Goal: Task Accomplishment & Management: Use online tool/utility

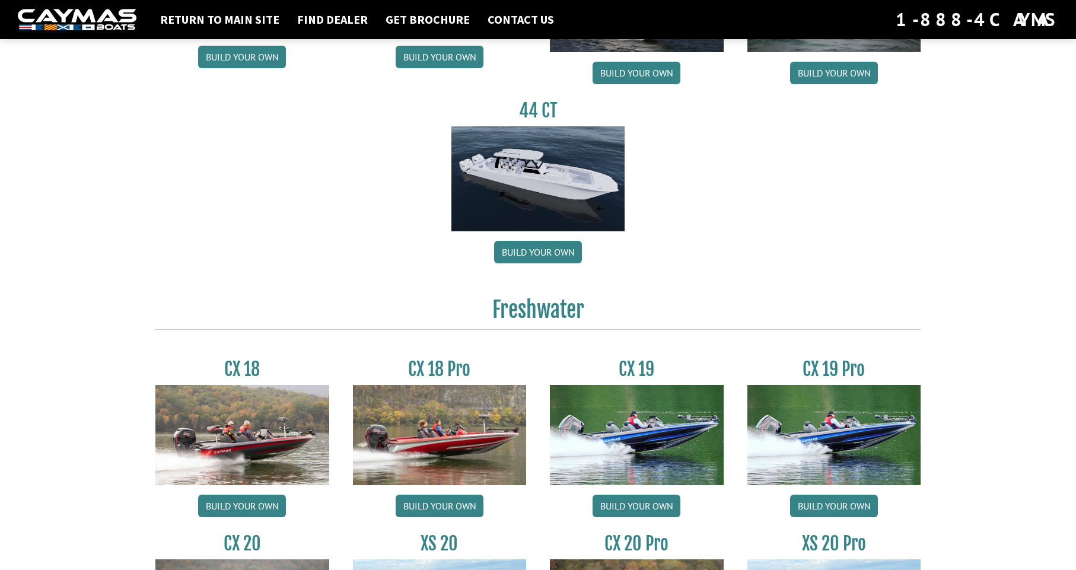
scroll to position [742, 0]
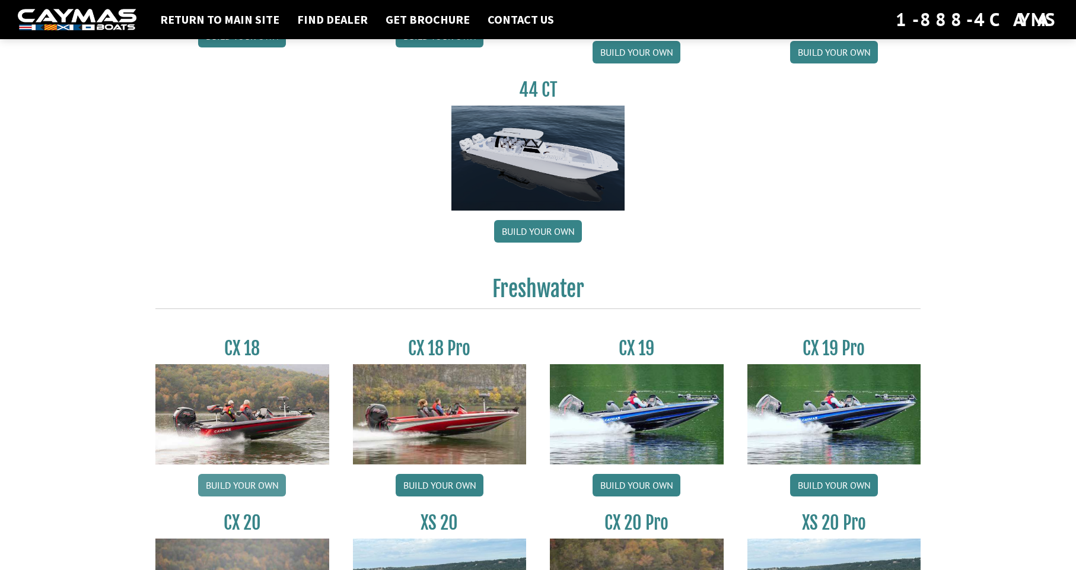
click at [250, 487] on link "Build your own" at bounding box center [242, 485] width 88 height 23
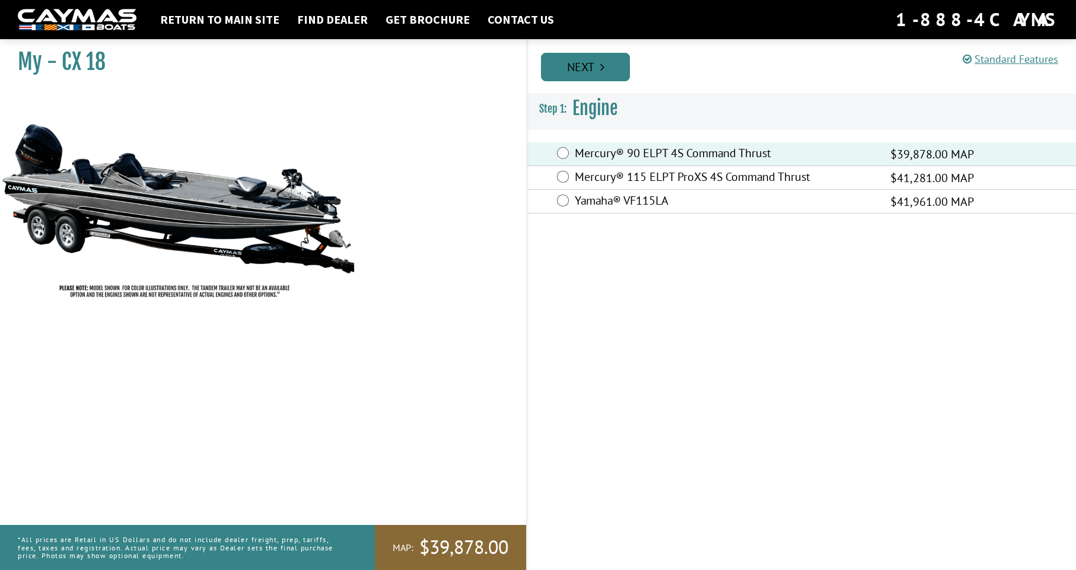
click at [592, 68] on link "Next" at bounding box center [585, 67] width 89 height 28
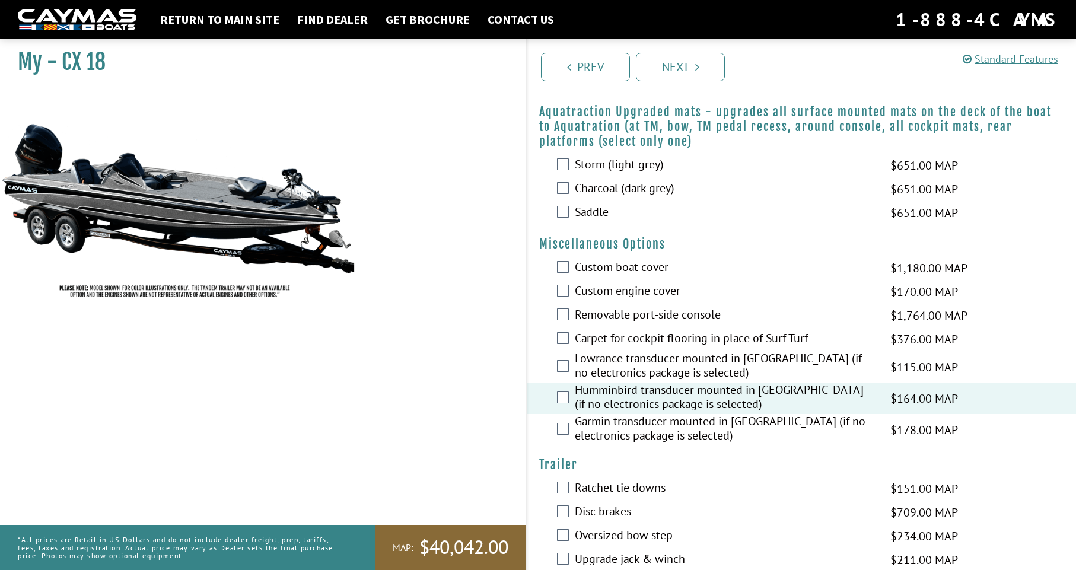
scroll to position [367, 0]
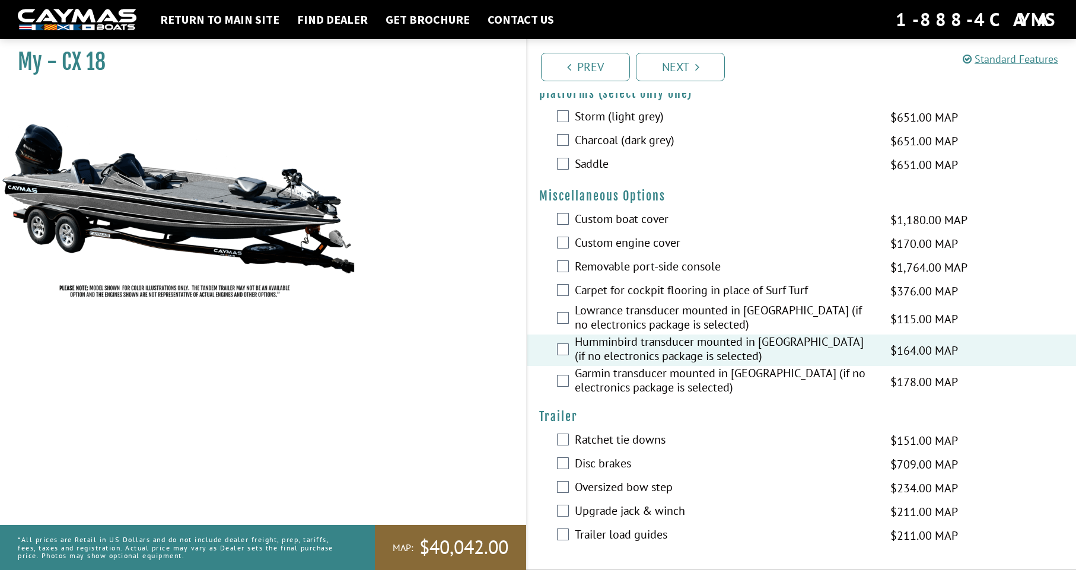
click at [568, 466] on div "Disc brakes $709.00 MAP $837.00 MSRP" at bounding box center [802, 465] width 549 height 24
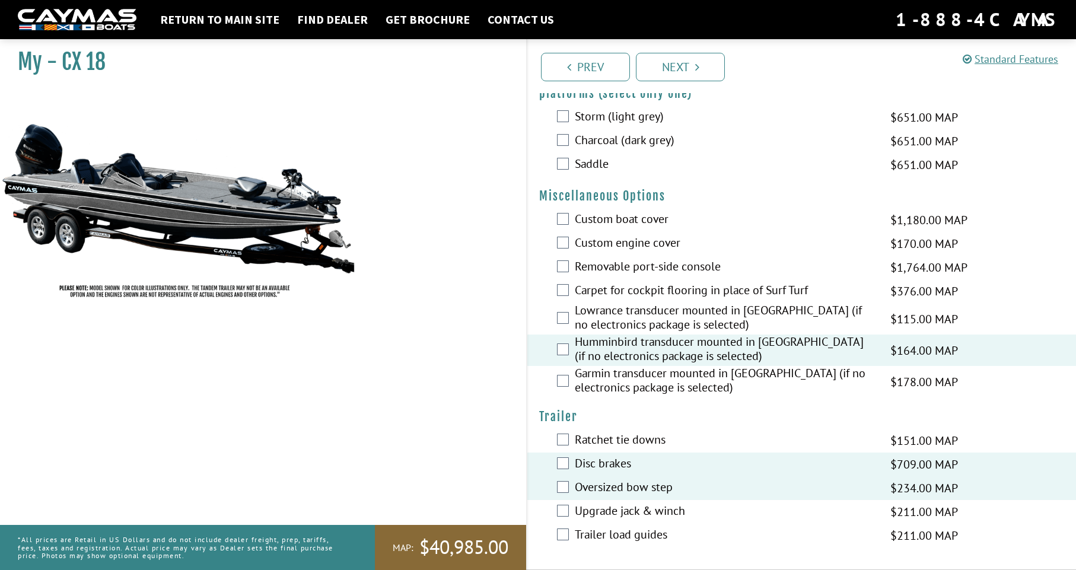
scroll to position [365, 0]
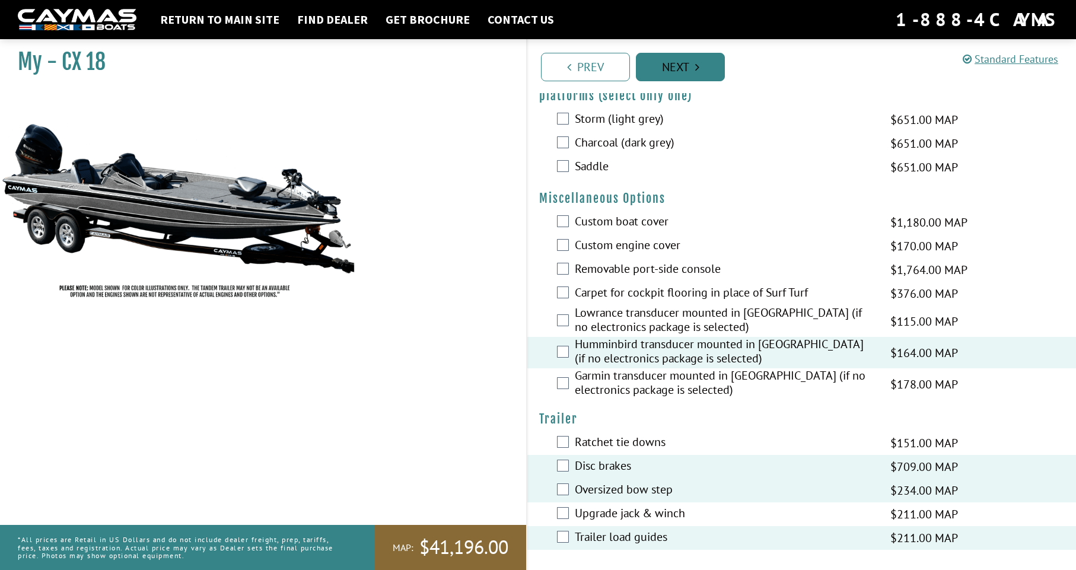
click at [693, 70] on link "Next" at bounding box center [680, 67] width 89 height 28
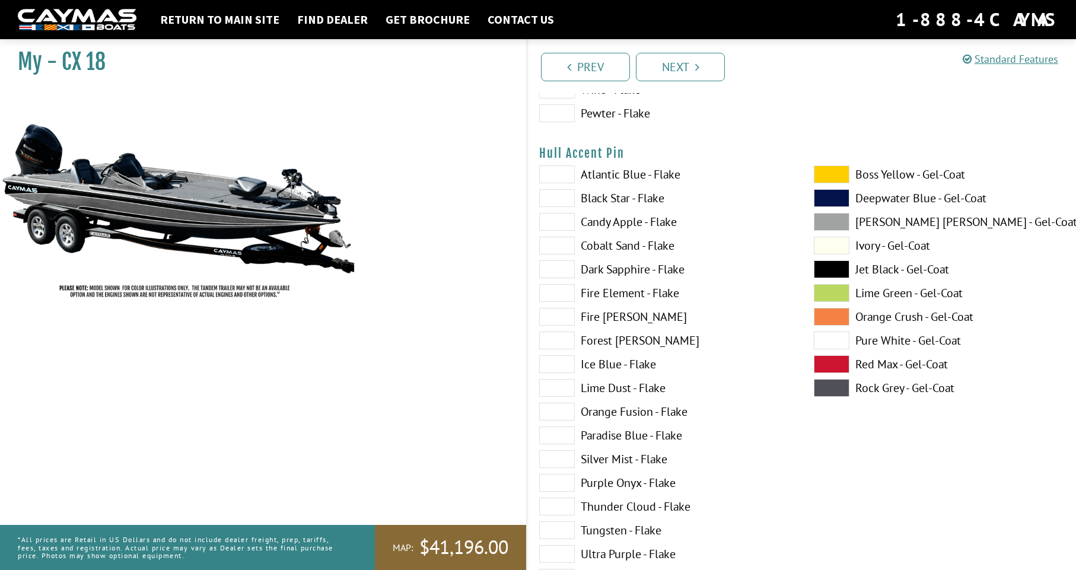
scroll to position [4434, 0]
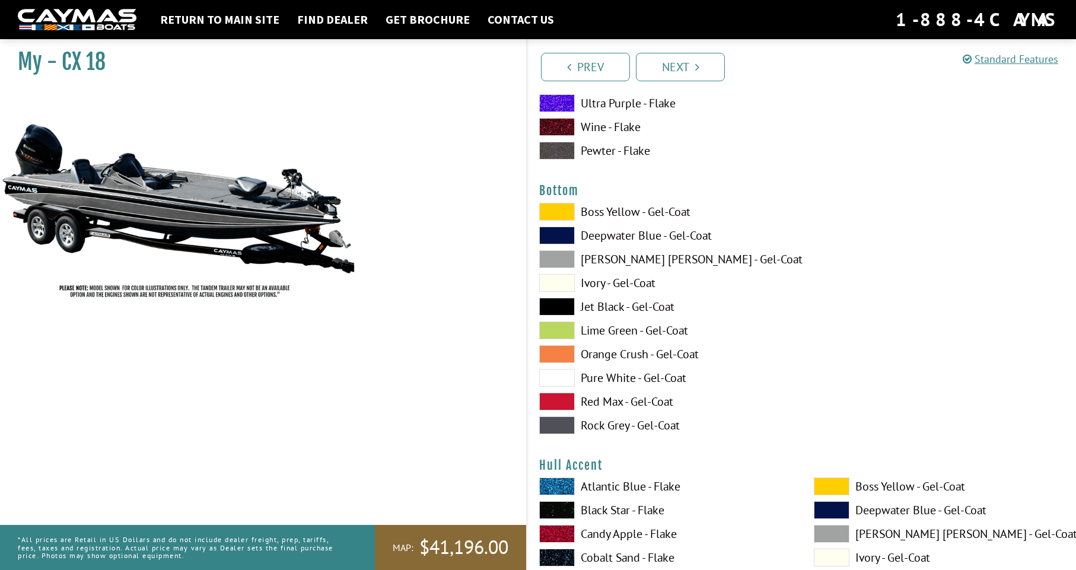
click at [561, 355] on span at bounding box center [557, 354] width 36 height 18
click at [560, 280] on span at bounding box center [557, 283] width 36 height 18
click at [560, 212] on span at bounding box center [557, 212] width 36 height 18
click at [557, 151] on span at bounding box center [557, 151] width 36 height 18
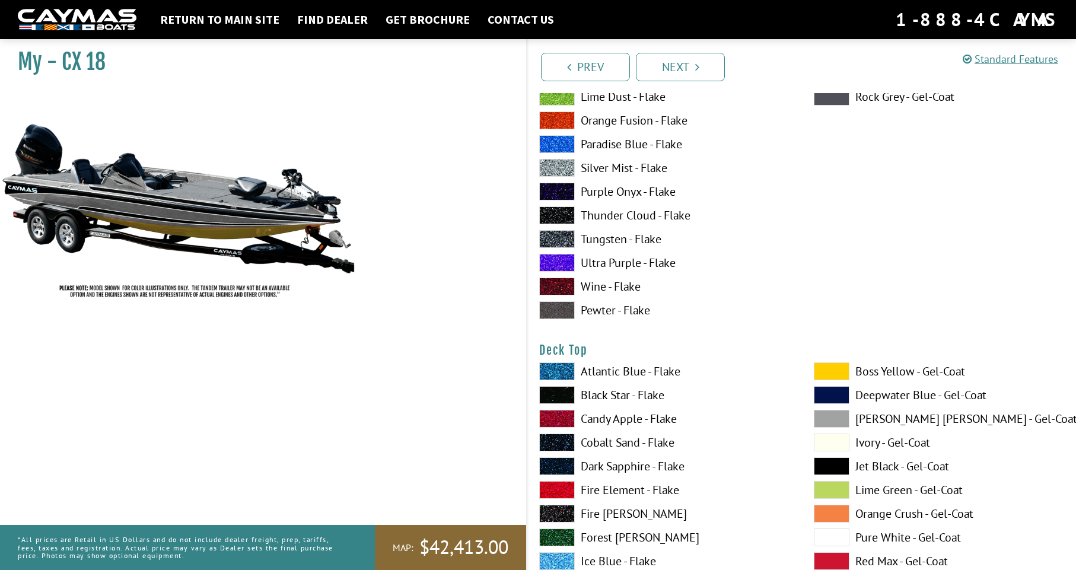
scroll to position [320, 0]
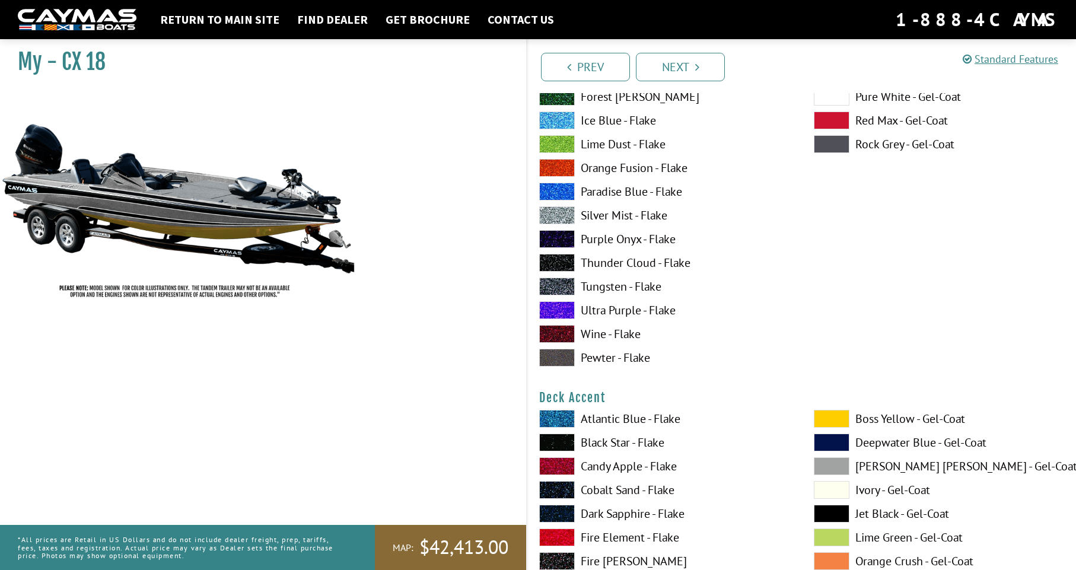
click at [567, 164] on span at bounding box center [557, 168] width 36 height 18
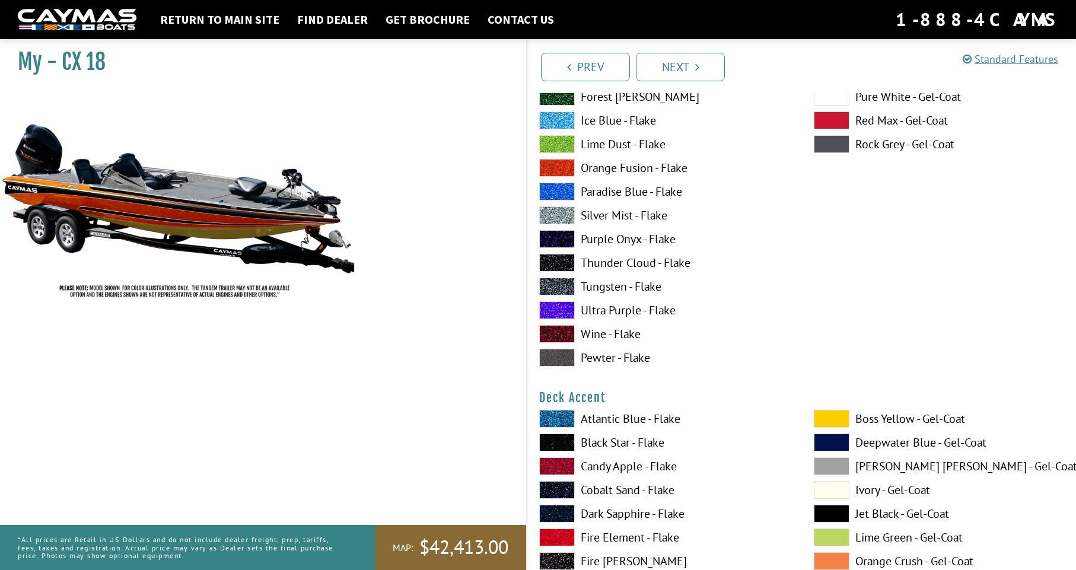
scroll to position [0, 0]
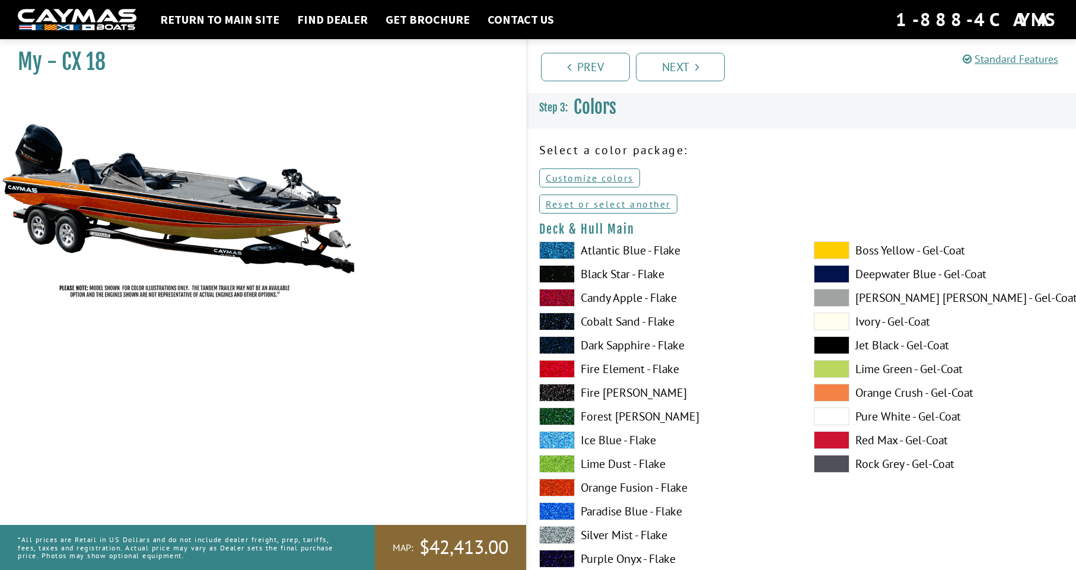
click at [560, 272] on span at bounding box center [557, 274] width 36 height 18
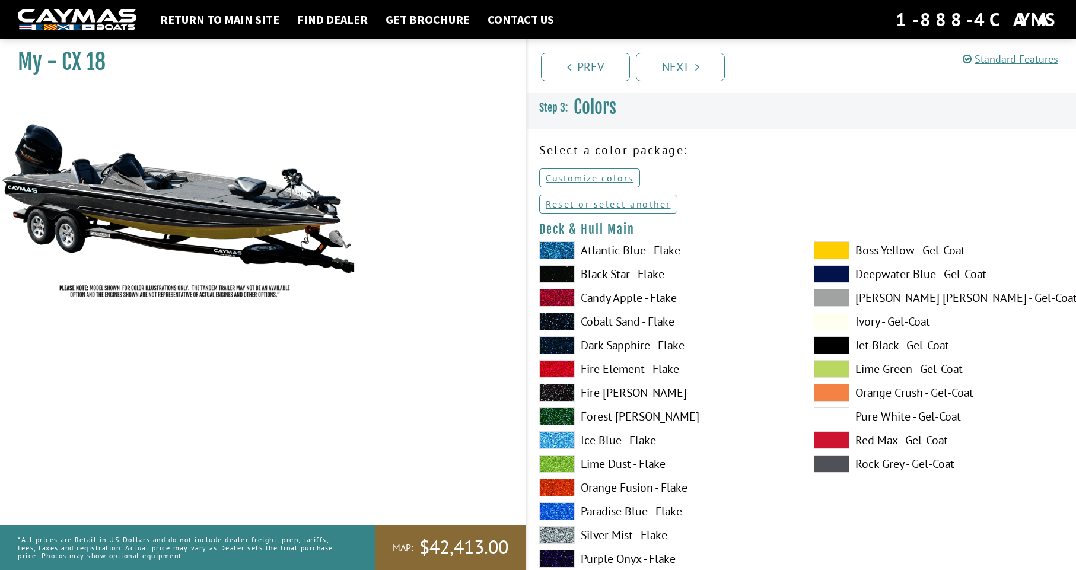
click at [557, 537] on span at bounding box center [557, 535] width 36 height 18
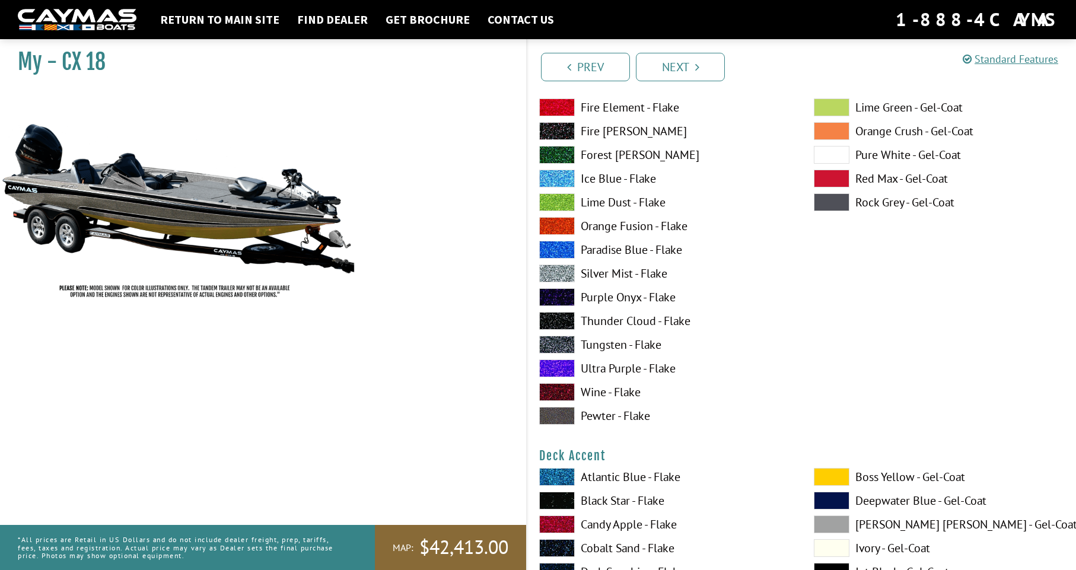
scroll to position [490, 0]
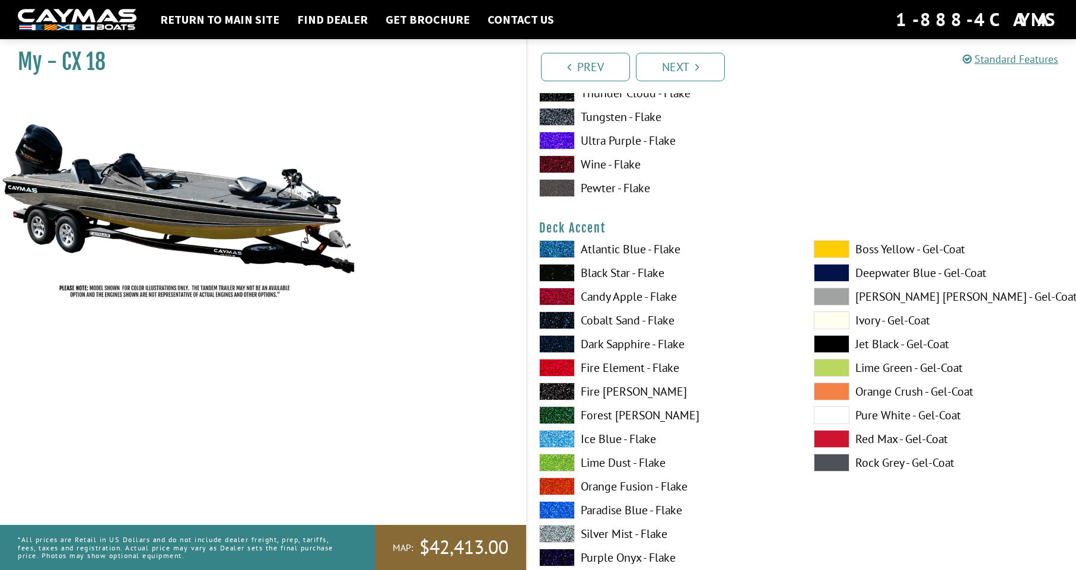
click at [555, 245] on span at bounding box center [557, 249] width 36 height 18
click at [558, 469] on span at bounding box center [557, 463] width 36 height 18
click at [838, 466] on span at bounding box center [832, 463] width 36 height 18
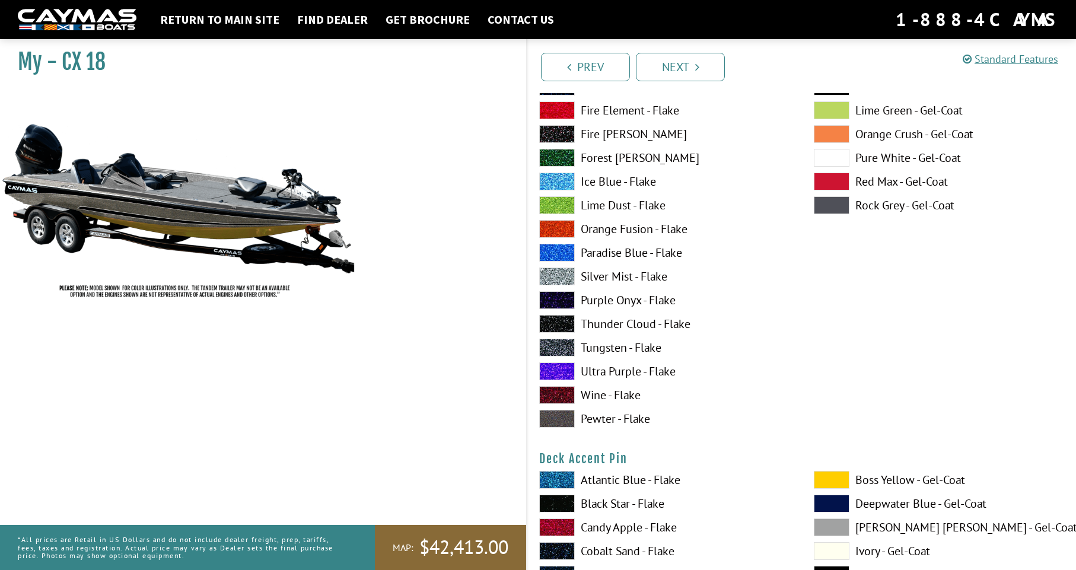
scroll to position [978, 0]
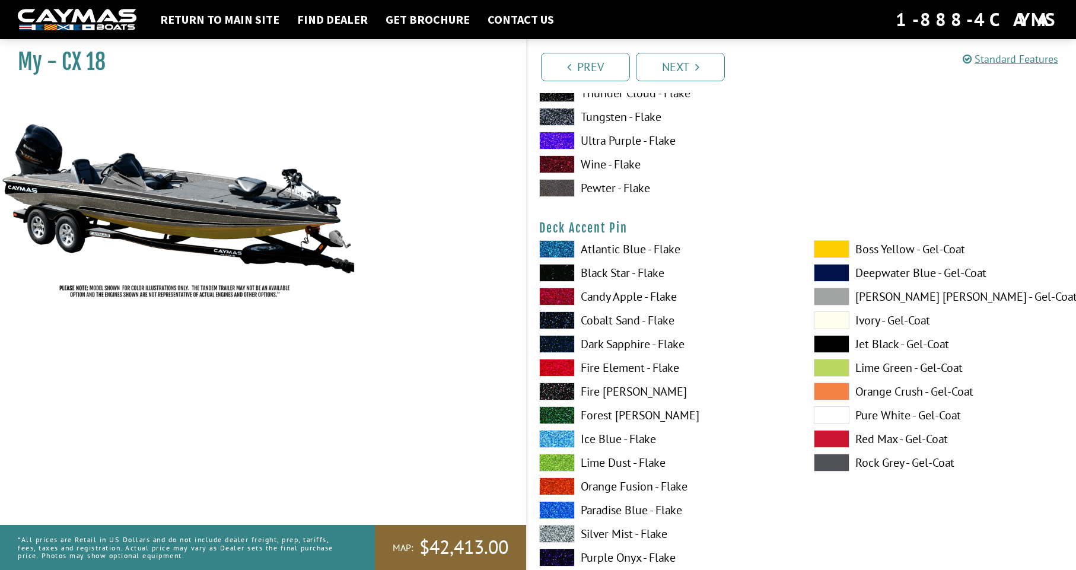
click at [837, 462] on span at bounding box center [832, 463] width 36 height 18
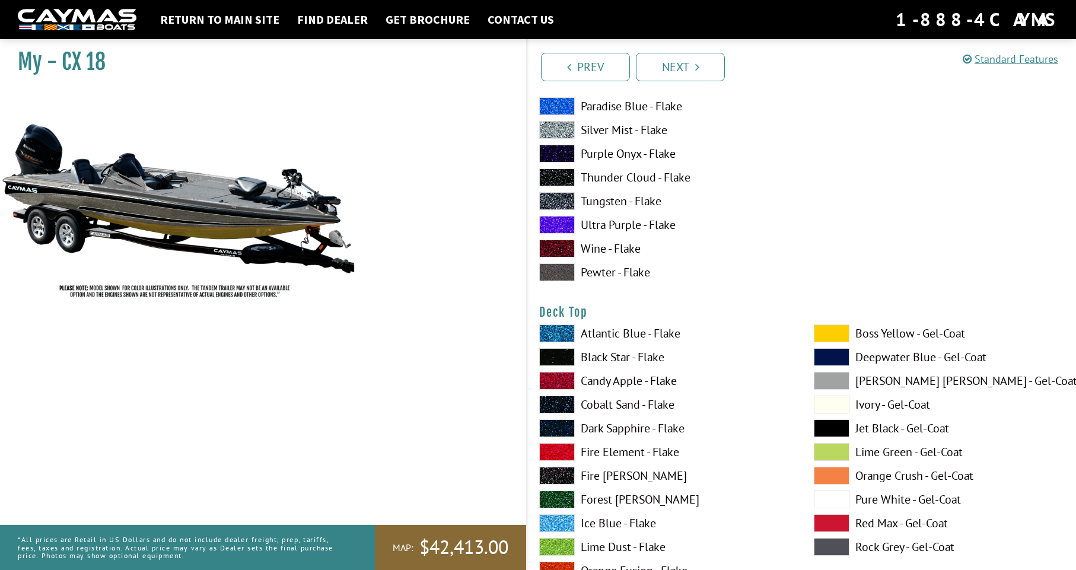
click at [841, 548] on span at bounding box center [832, 547] width 36 height 18
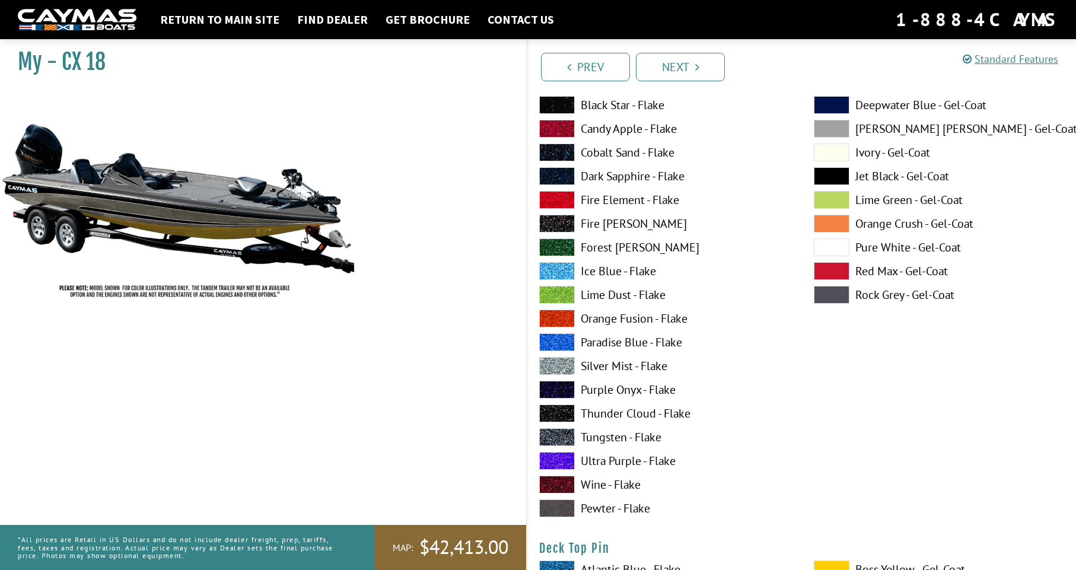
scroll to position [2031, 0]
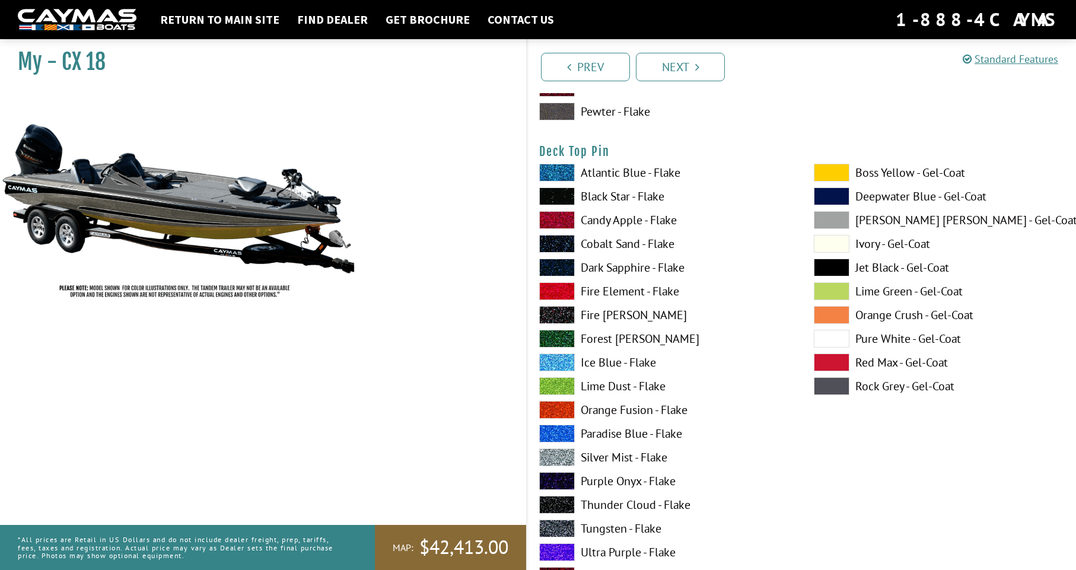
click at [841, 386] on span at bounding box center [832, 386] width 36 height 18
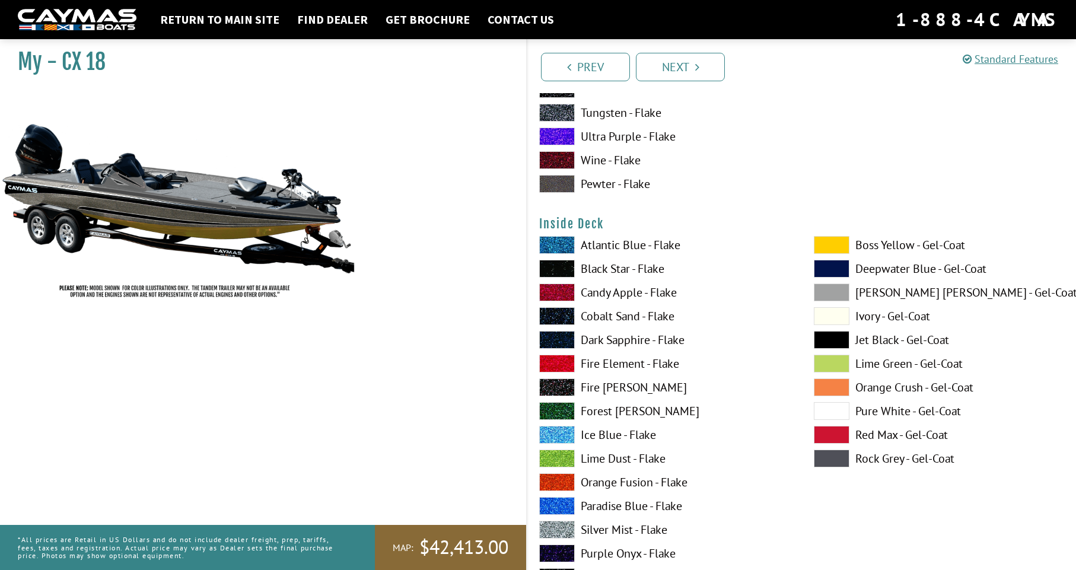
click at [561, 411] on span at bounding box center [557, 411] width 36 height 18
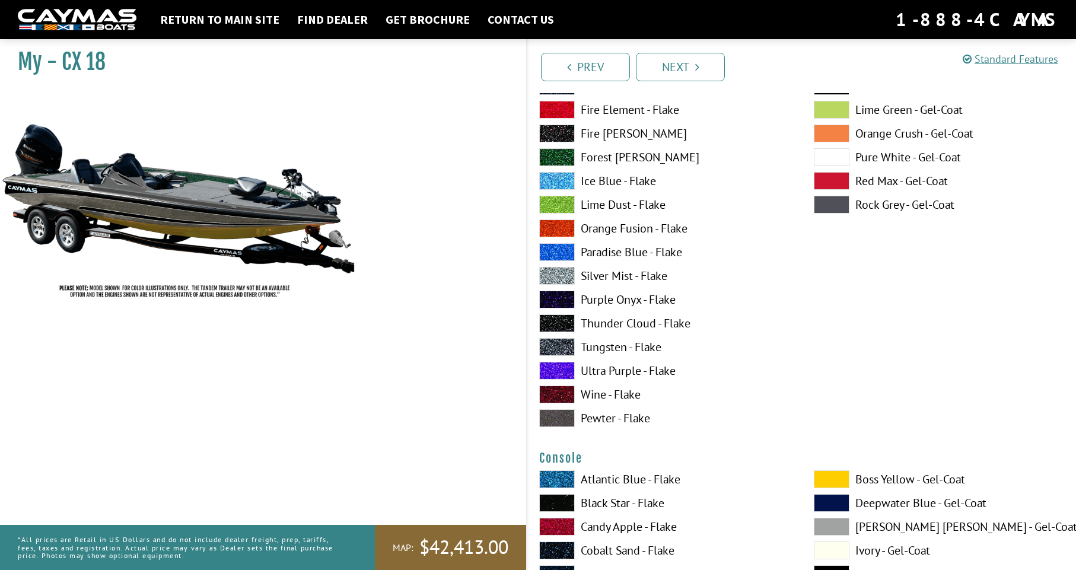
scroll to position [2710, 0]
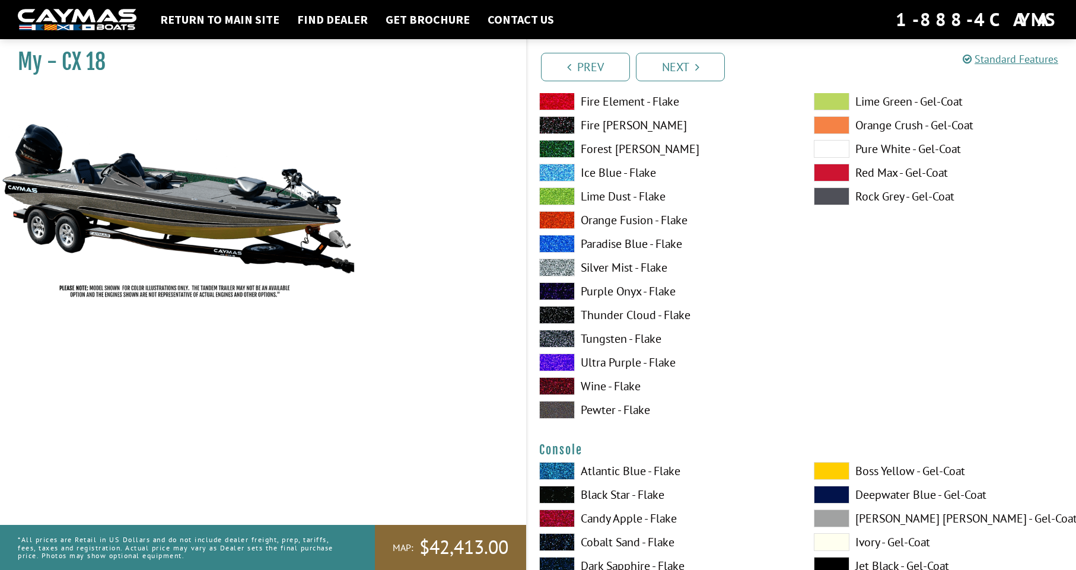
click at [553, 469] on span at bounding box center [557, 471] width 36 height 18
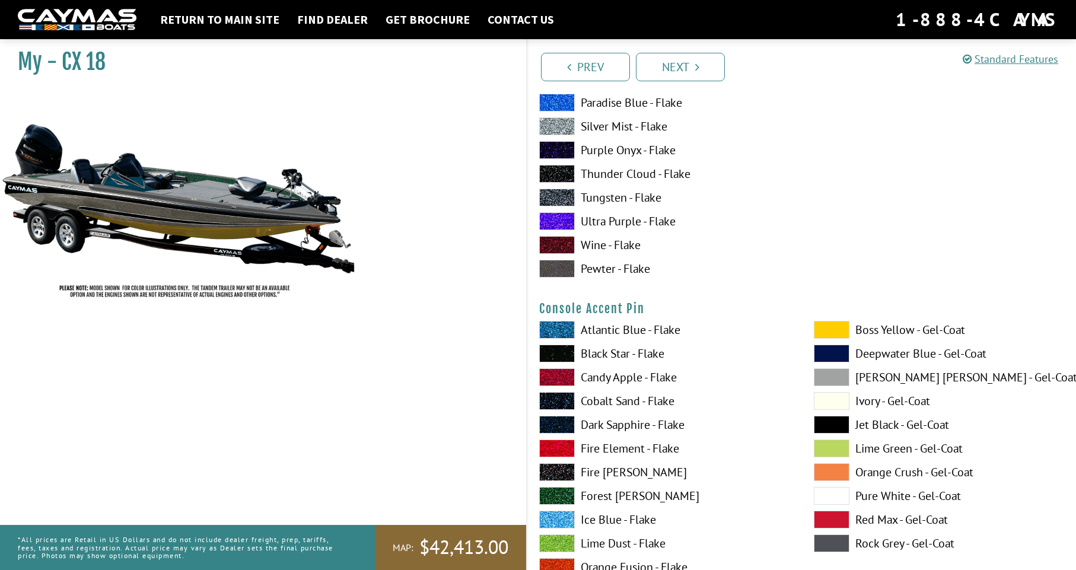
scroll to position [4234, 0]
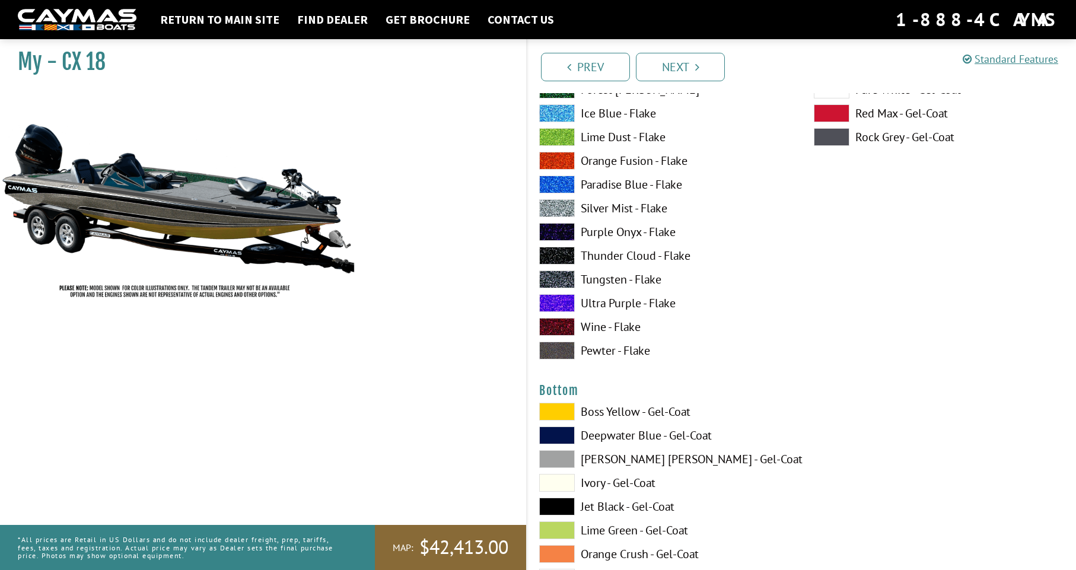
click at [565, 484] on span at bounding box center [557, 483] width 36 height 18
click at [560, 433] on span at bounding box center [557, 436] width 36 height 18
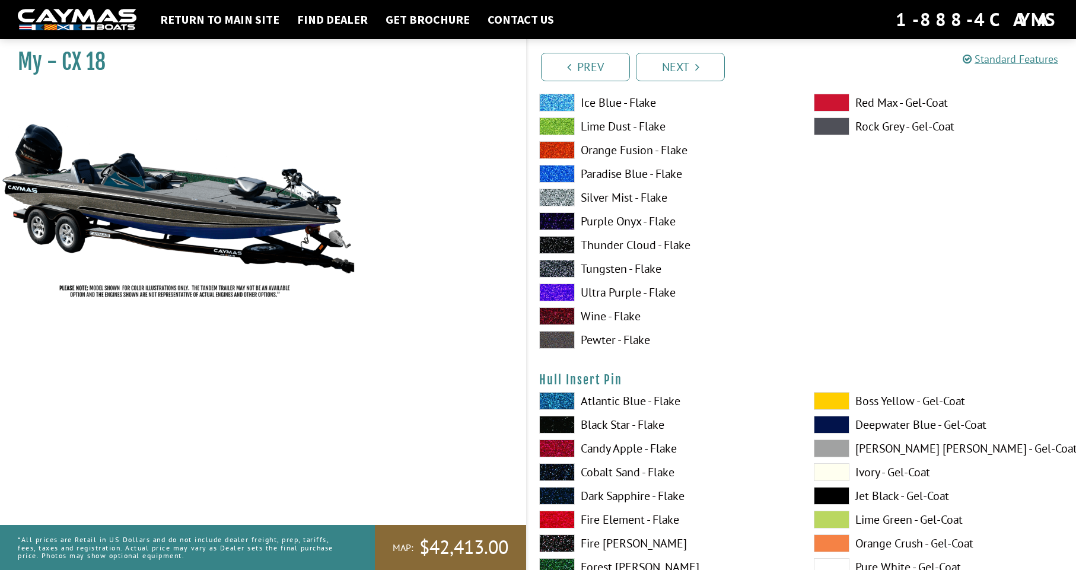
scroll to position [6778, 0]
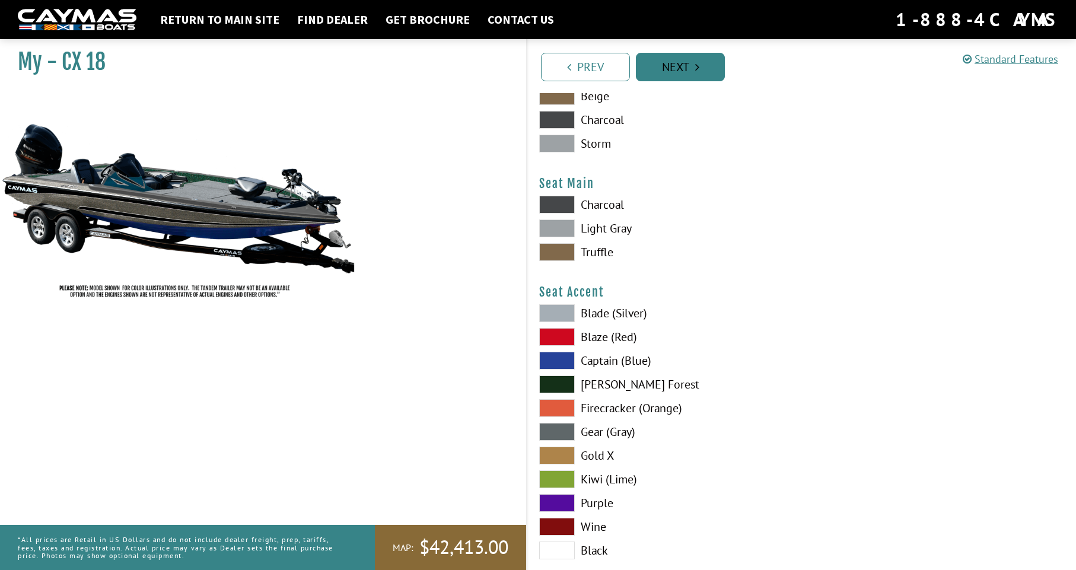
click at [679, 75] on link "Next" at bounding box center [680, 67] width 89 height 28
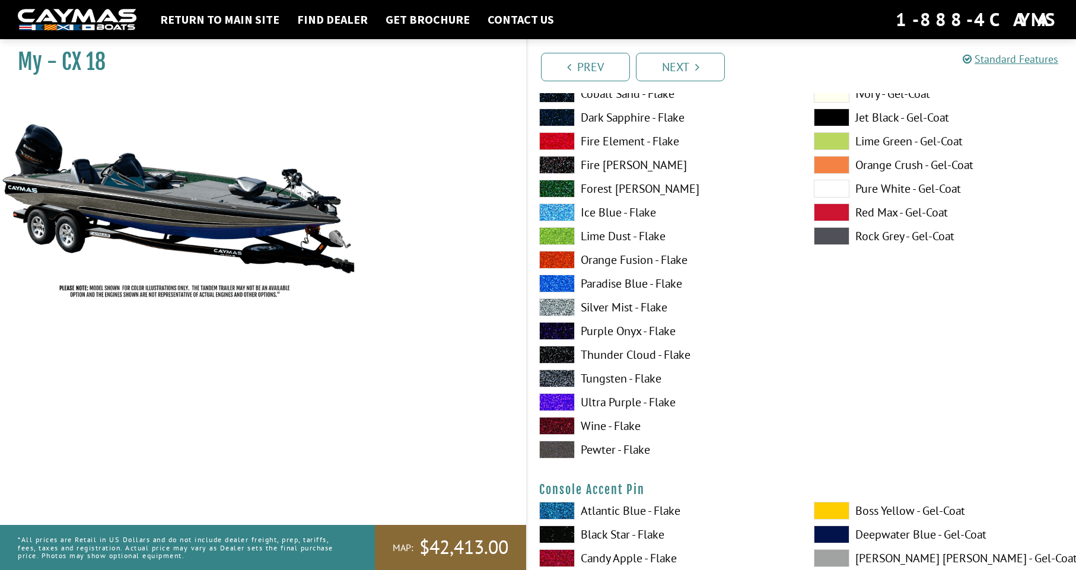
scroll to position [3542, 0]
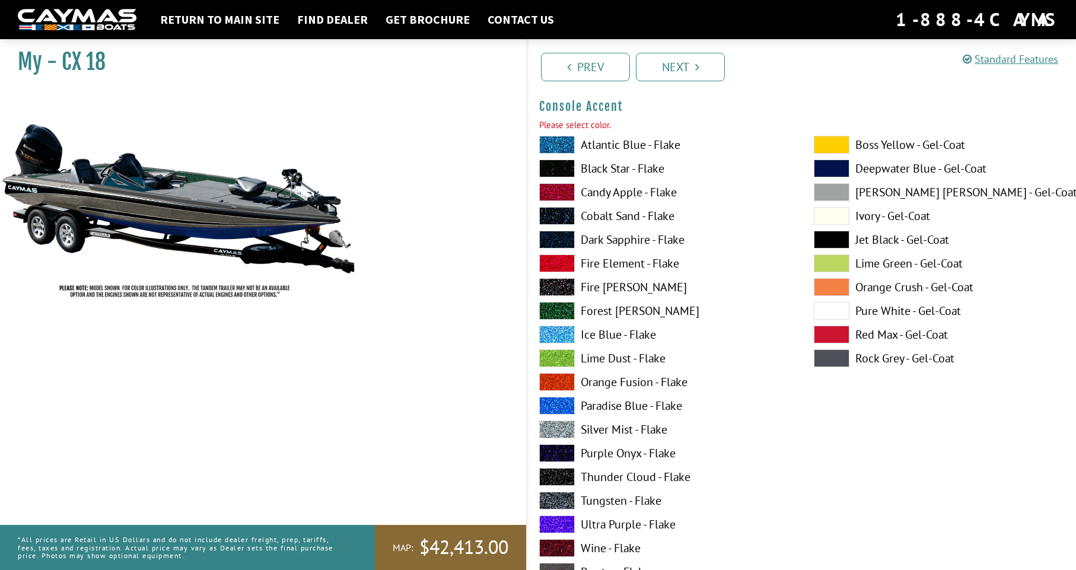
click at [561, 148] on span at bounding box center [557, 145] width 36 height 18
click at [693, 63] on link "Next" at bounding box center [680, 67] width 89 height 28
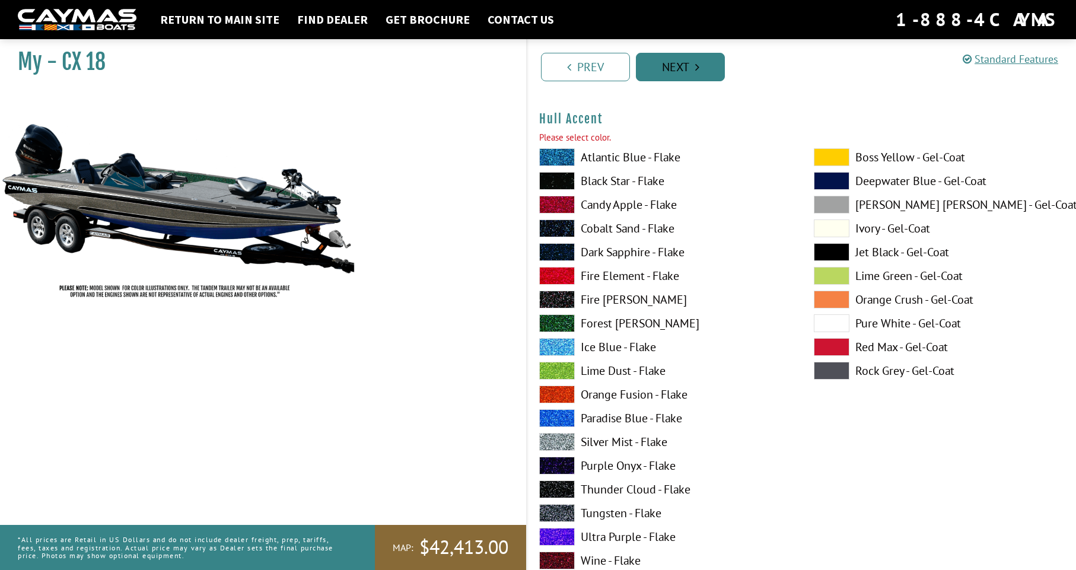
scroll to position [4793, 0]
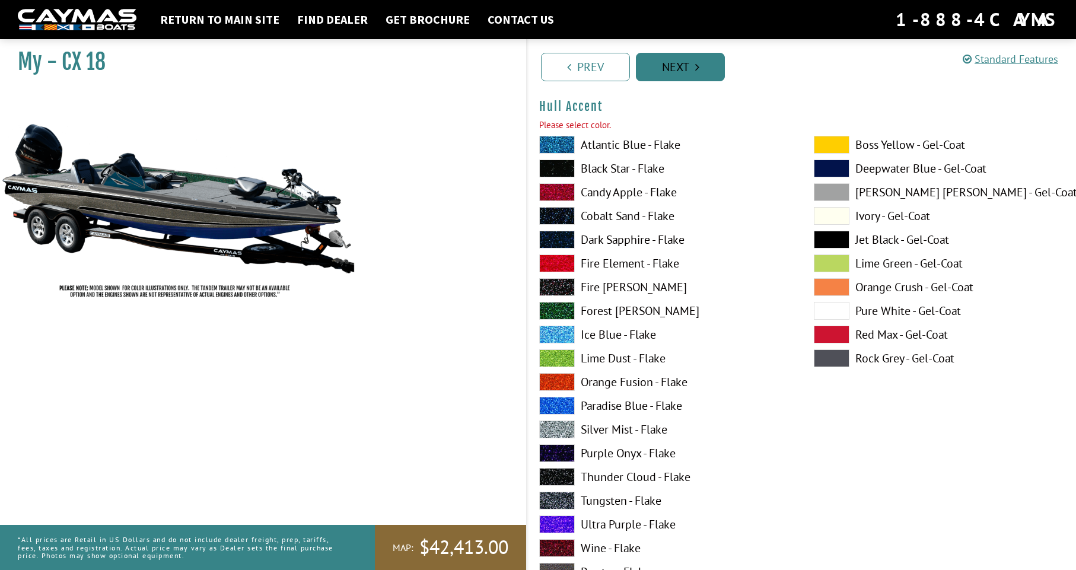
click at [693, 63] on link "Next" at bounding box center [680, 67] width 89 height 28
click at [563, 147] on span at bounding box center [557, 145] width 36 height 18
click at [681, 66] on link "Next" at bounding box center [680, 67] width 89 height 28
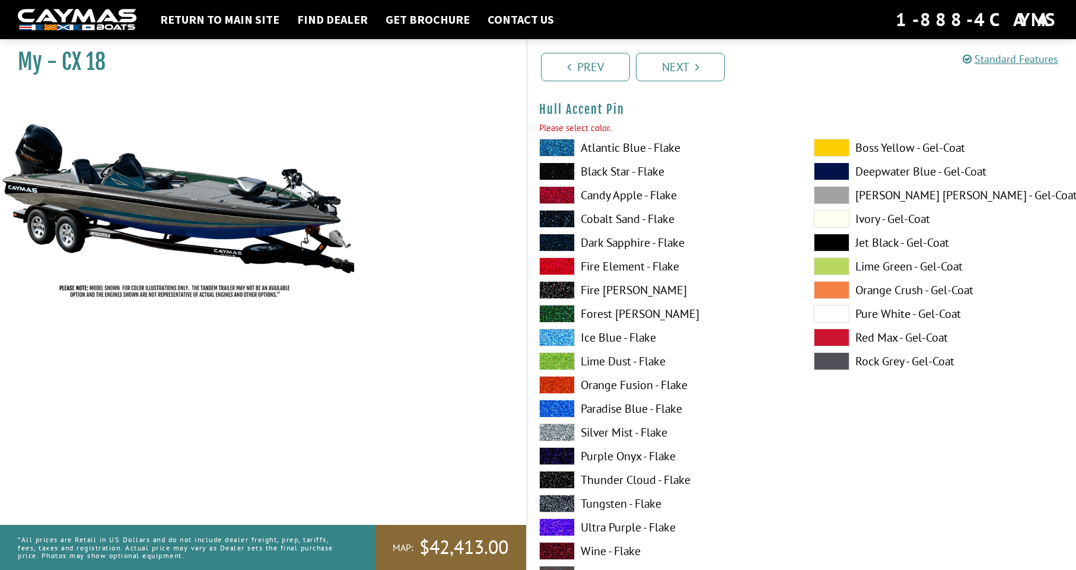
scroll to position [5281, 0]
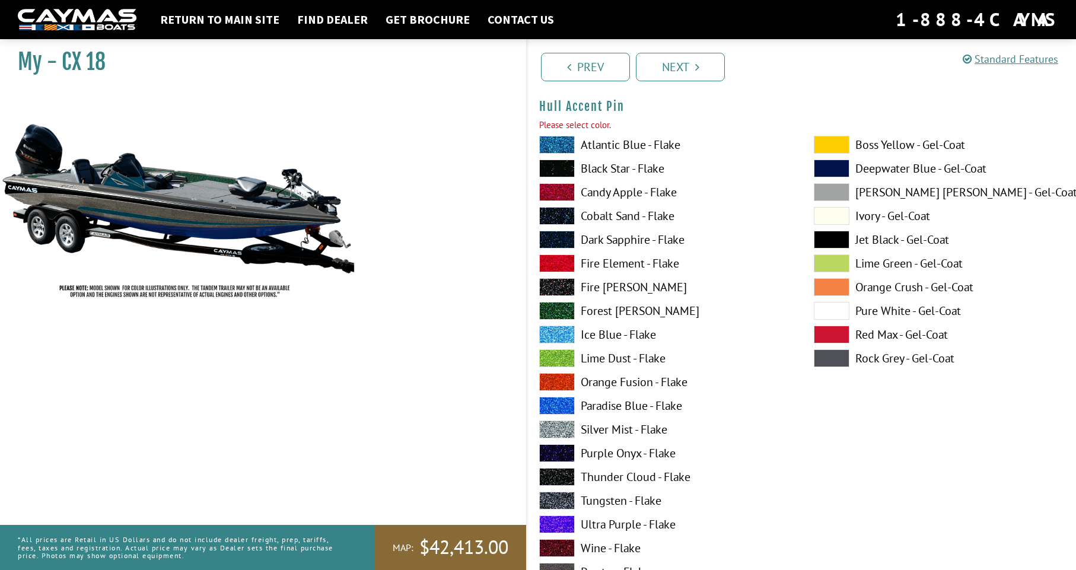
click at [555, 182] on div "Atlantic Blue - Flake Black Star - Flake Candy Apple - Flake Cobalt Sand - Flak…" at bounding box center [665, 361] width 275 height 451
click at [561, 191] on span at bounding box center [557, 192] width 36 height 18
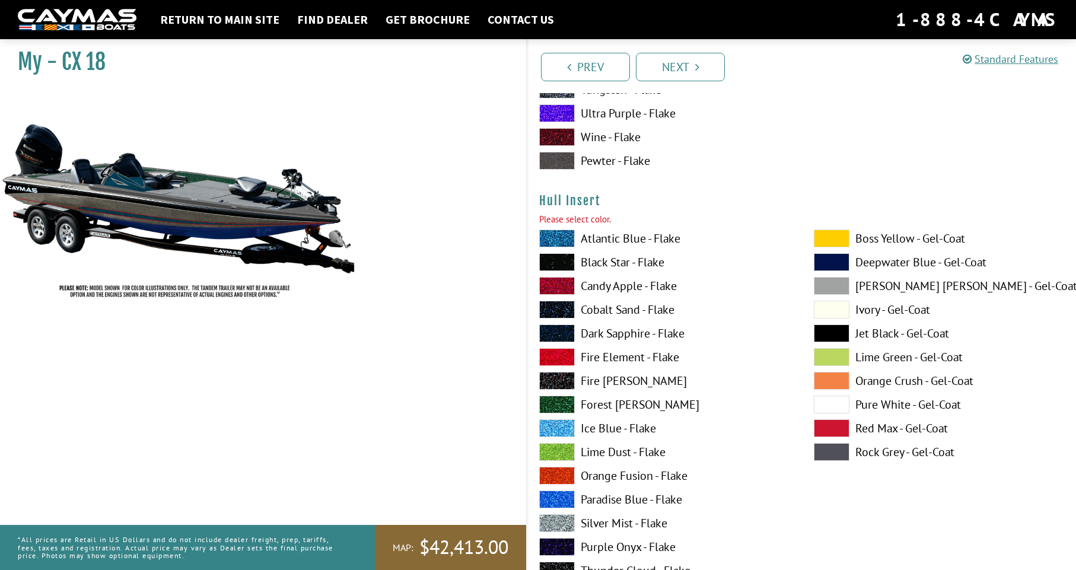
click at [580, 384] on label "Fire [PERSON_NAME]" at bounding box center [664, 381] width 251 height 18
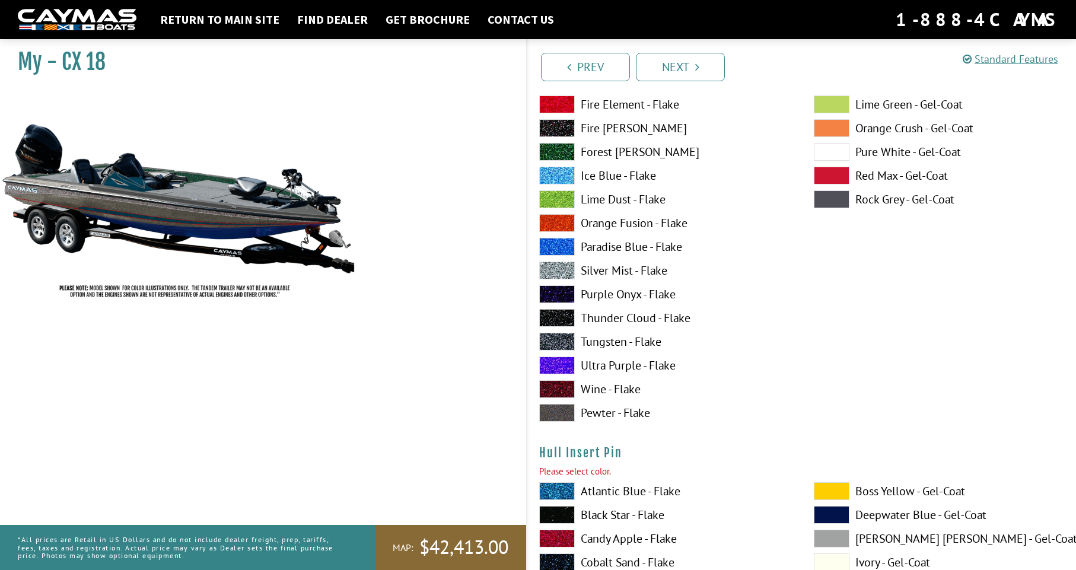
scroll to position [6074, 0]
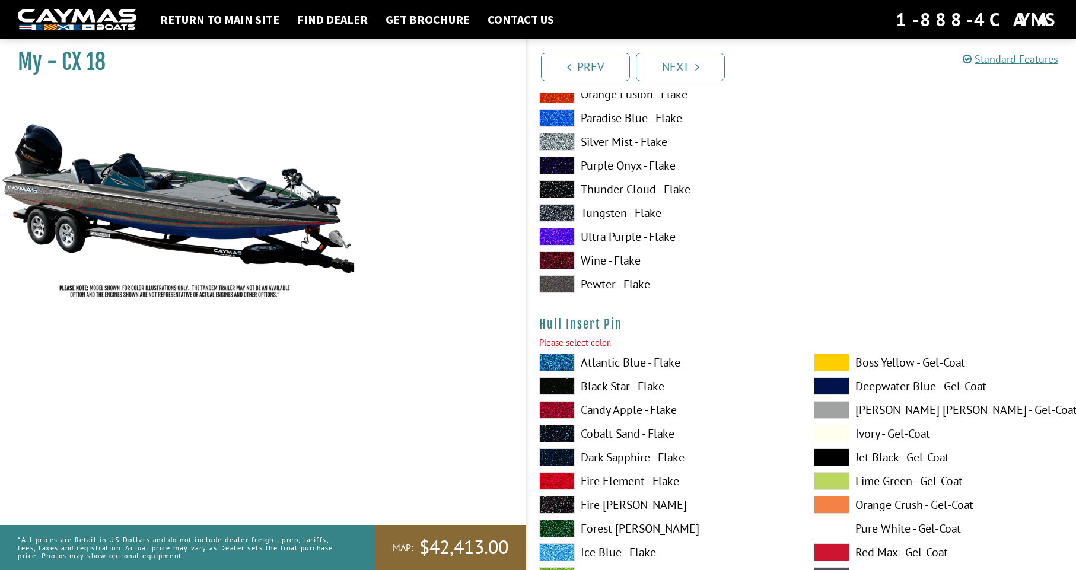
click at [563, 444] on div "Atlantic Blue - Flake Black Star - Flake Candy Apple - Flake Cobalt Sand - Flak…" at bounding box center [665, 579] width 275 height 451
click at [563, 456] on span at bounding box center [557, 458] width 36 height 18
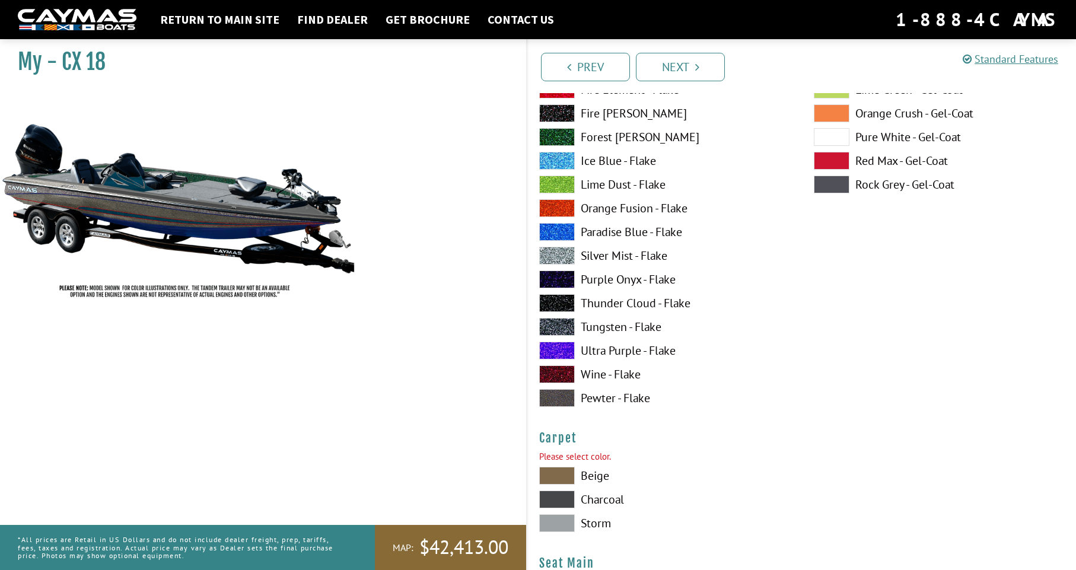
scroll to position [6490, 0]
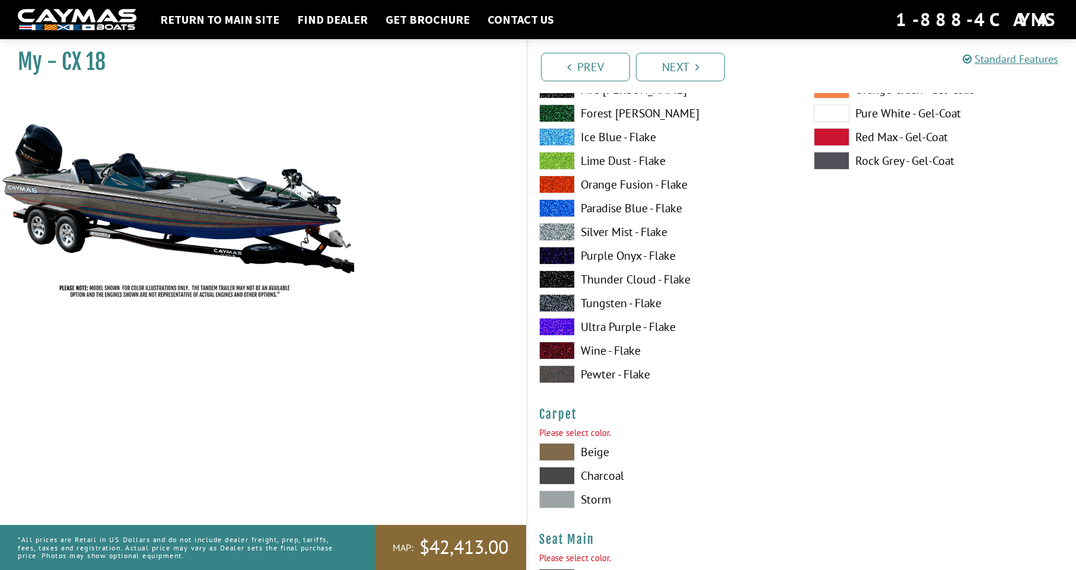
click at [563, 452] on span at bounding box center [557, 452] width 36 height 18
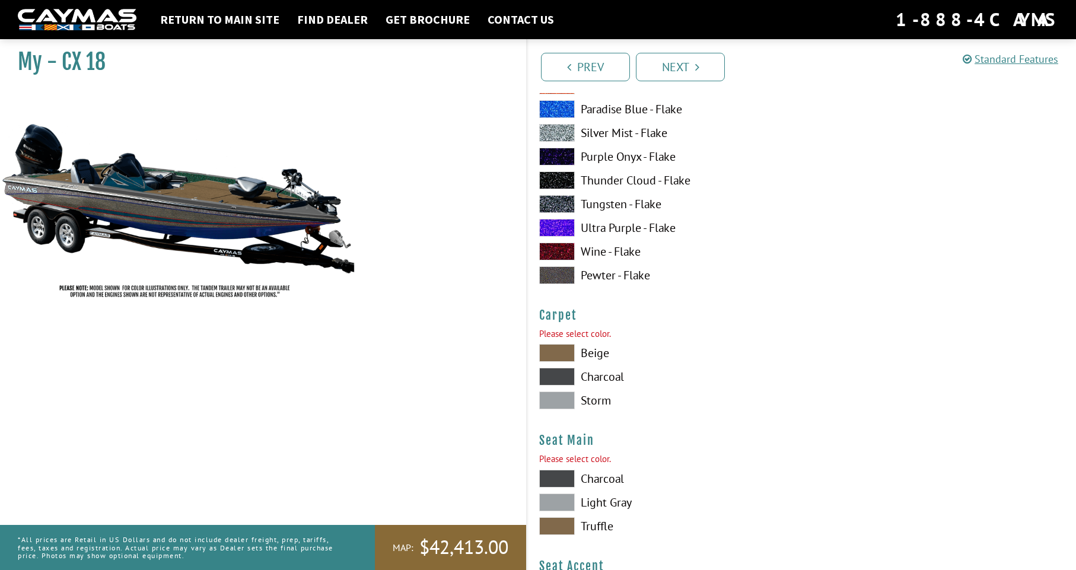
click at [568, 474] on span at bounding box center [557, 479] width 36 height 18
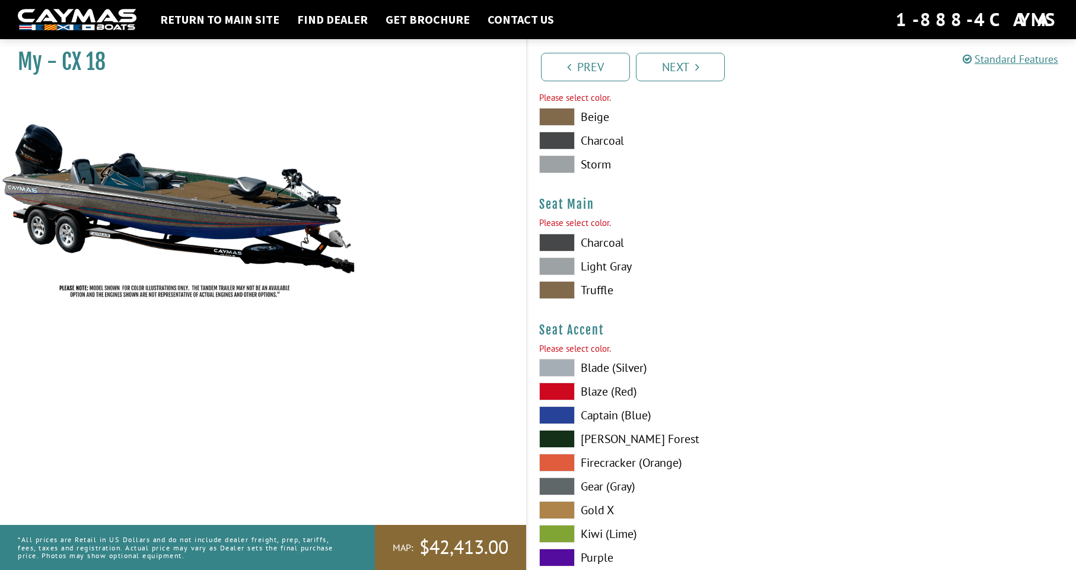
click at [567, 458] on span at bounding box center [557, 463] width 36 height 18
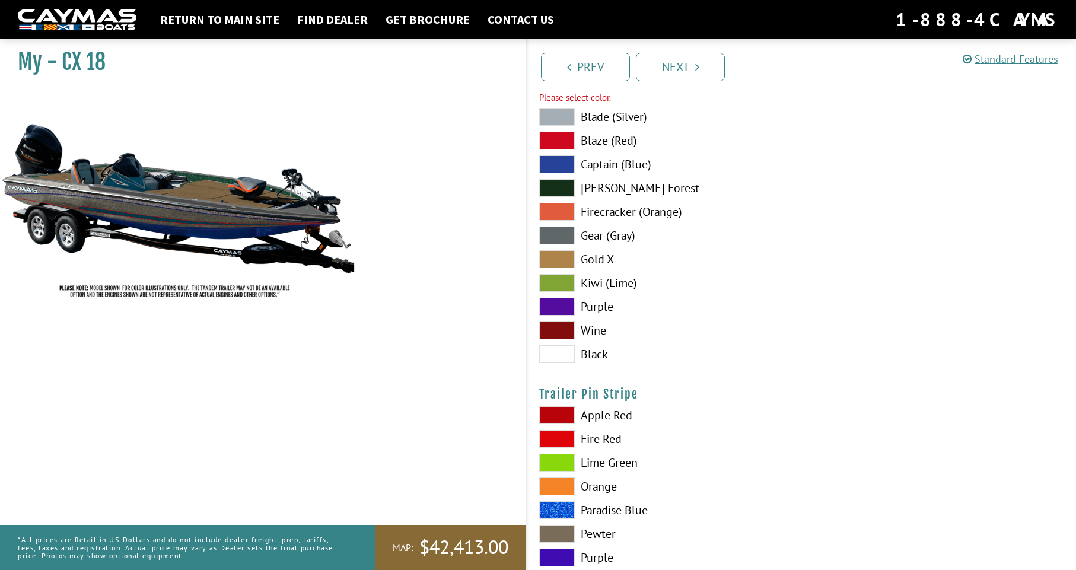
click at [567, 459] on span at bounding box center [557, 463] width 36 height 18
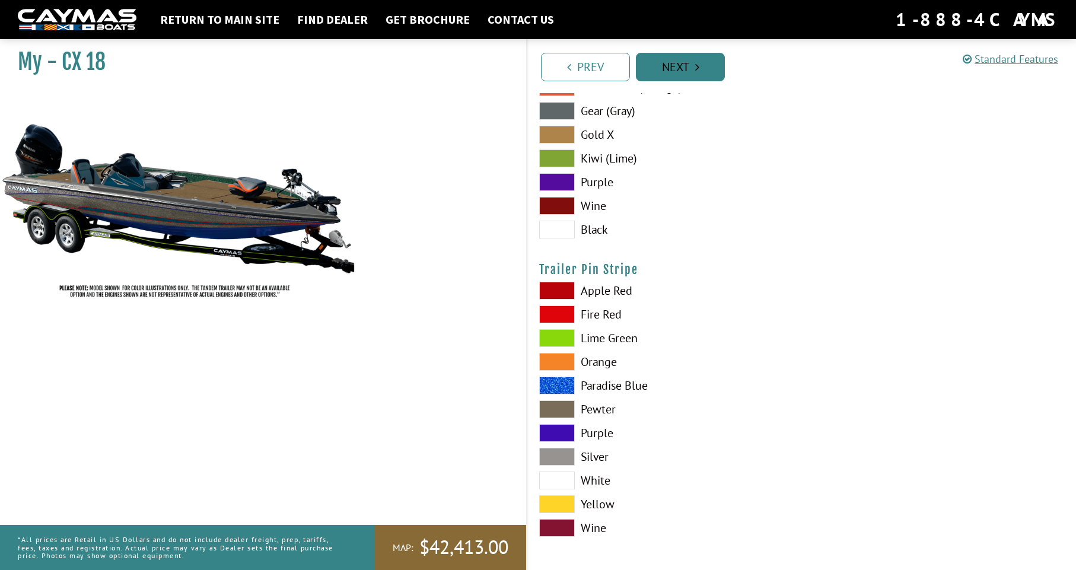
click at [690, 79] on link "Next" at bounding box center [680, 67] width 89 height 28
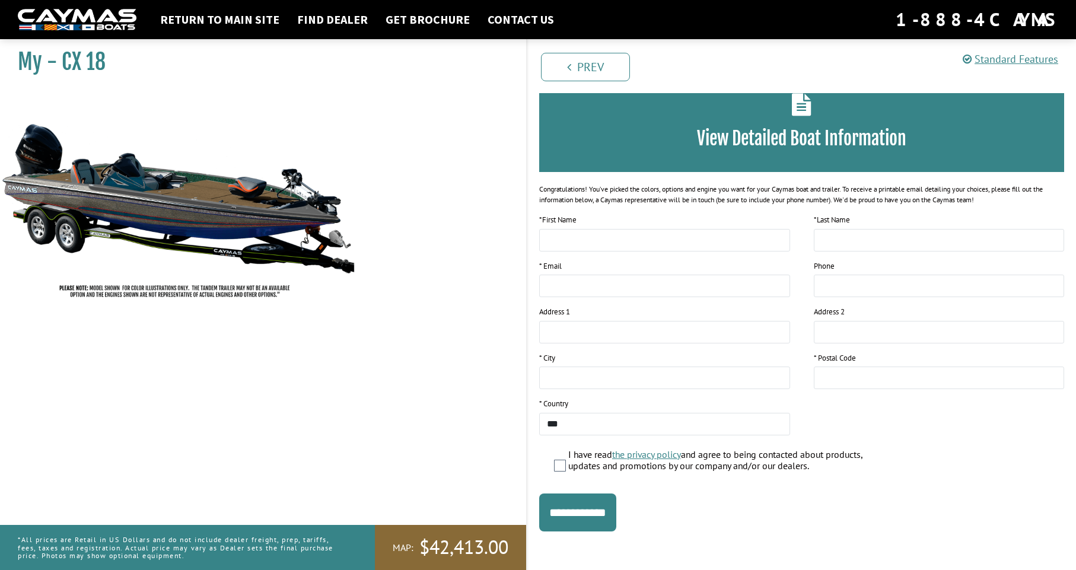
scroll to position [0, 0]
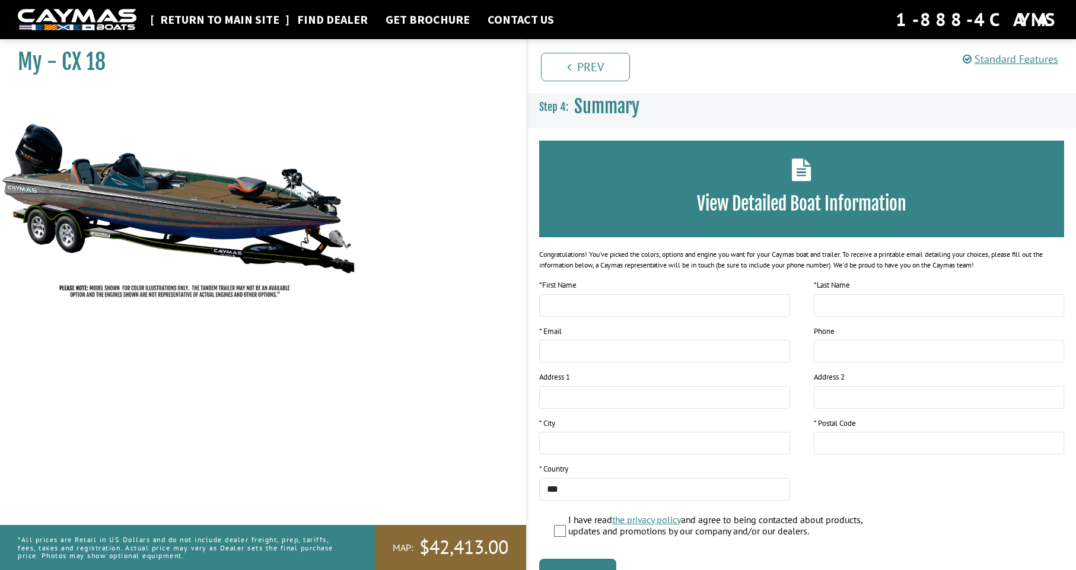
click at [218, 17] on link "Return to main site" at bounding box center [219, 19] width 131 height 15
